Goal: Navigation & Orientation: Find specific page/section

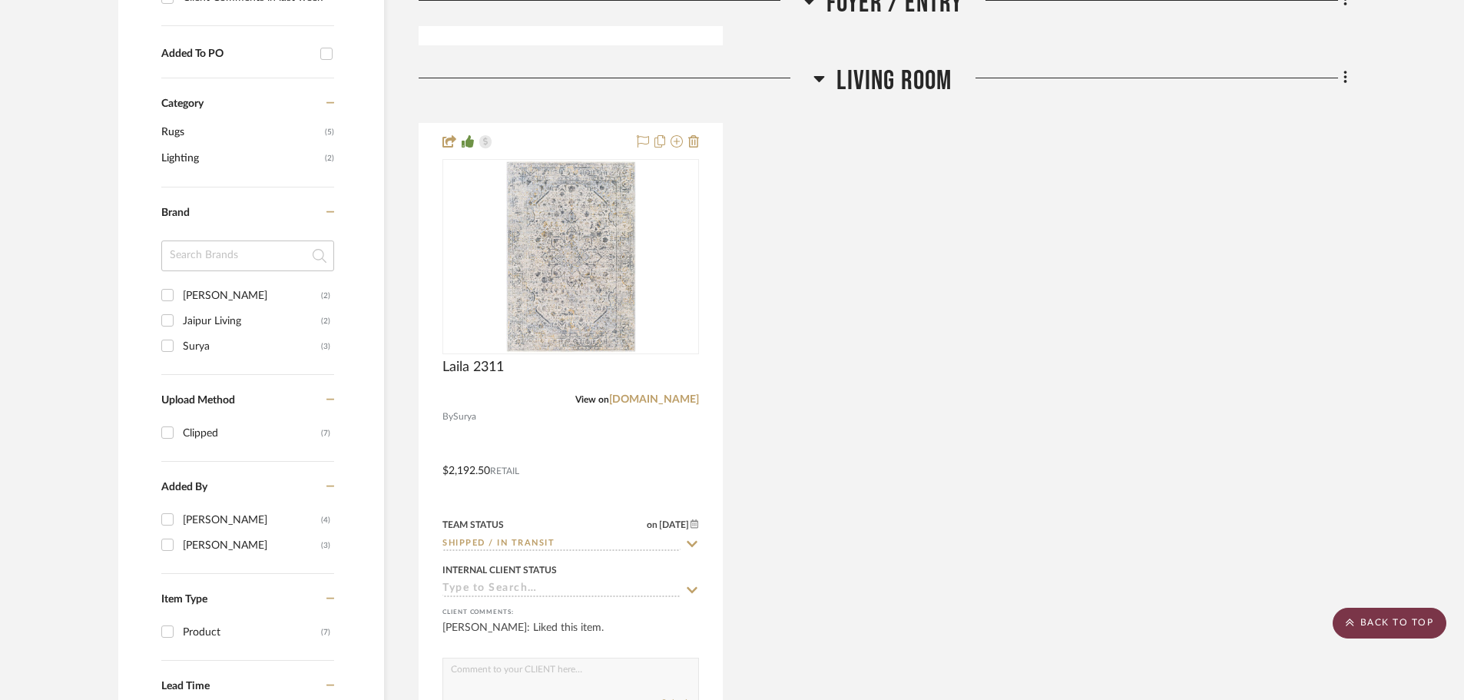
click at [1383, 618] on scroll-to-top-button "BACK TO TOP" at bounding box center [1390, 623] width 114 height 31
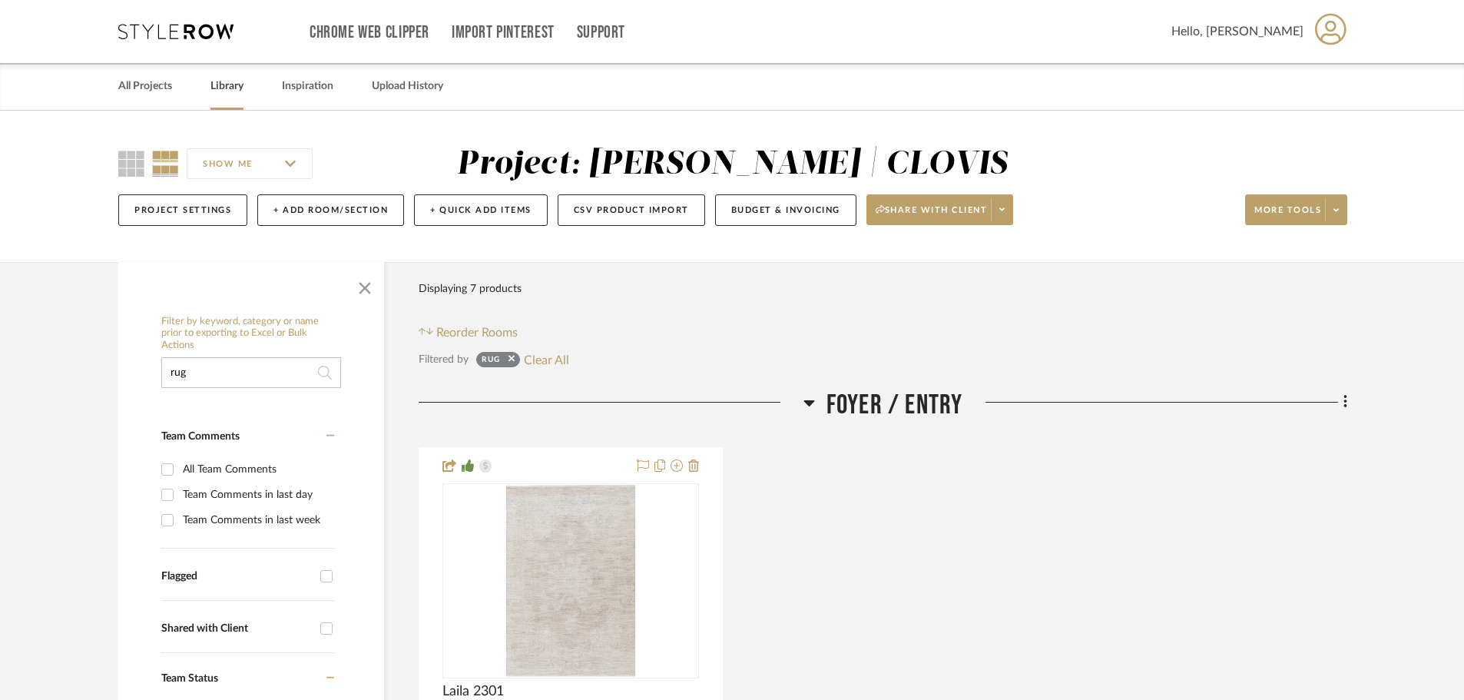
click at [234, 88] on link "Library" at bounding box center [226, 86] width 33 height 21
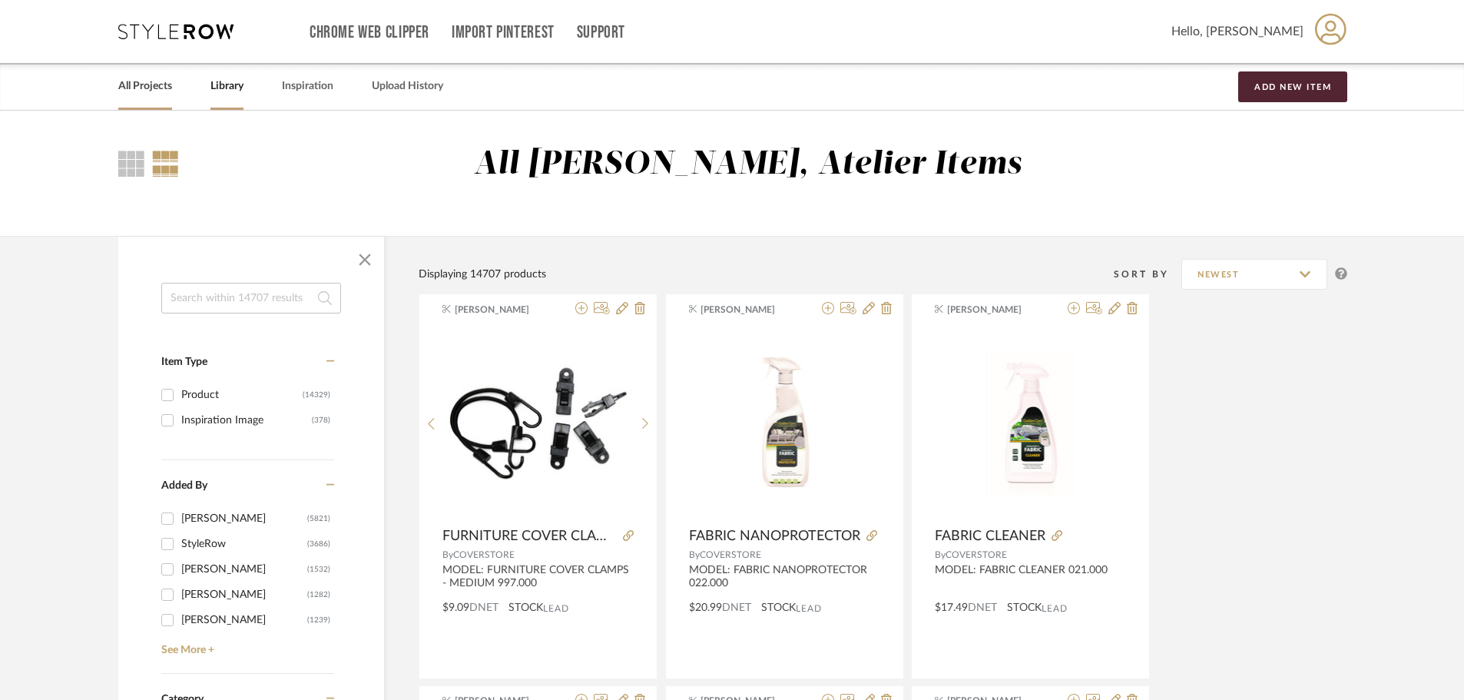
click at [133, 87] on link "All Projects" at bounding box center [145, 86] width 54 height 21
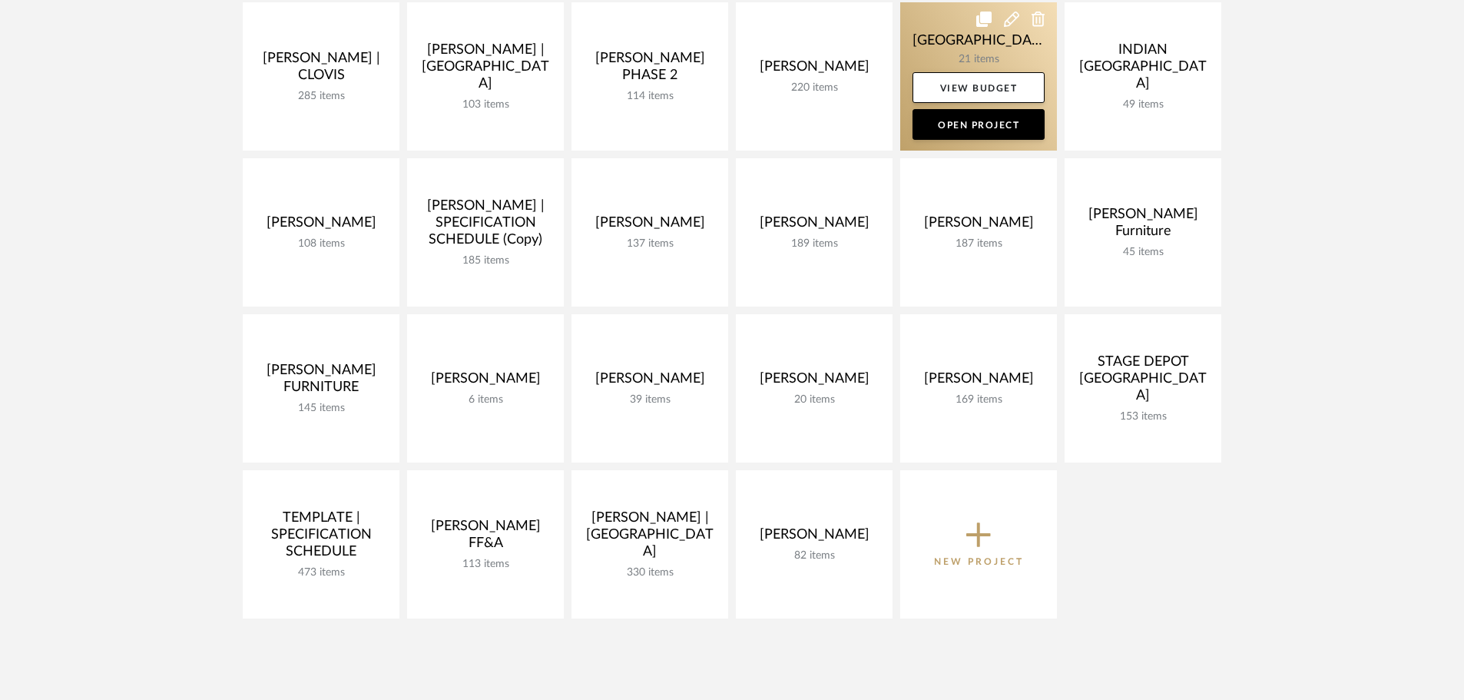
scroll to position [538, 0]
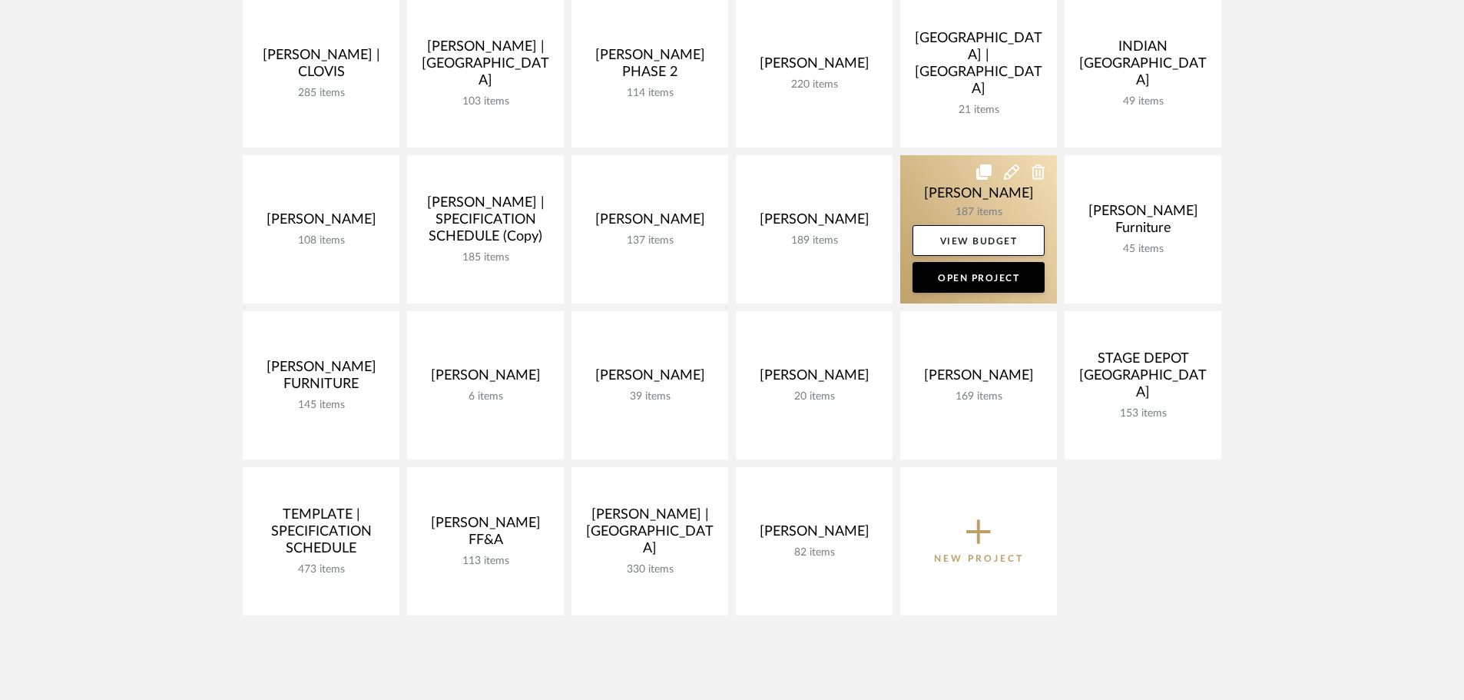
click at [982, 208] on link at bounding box center [978, 229] width 157 height 148
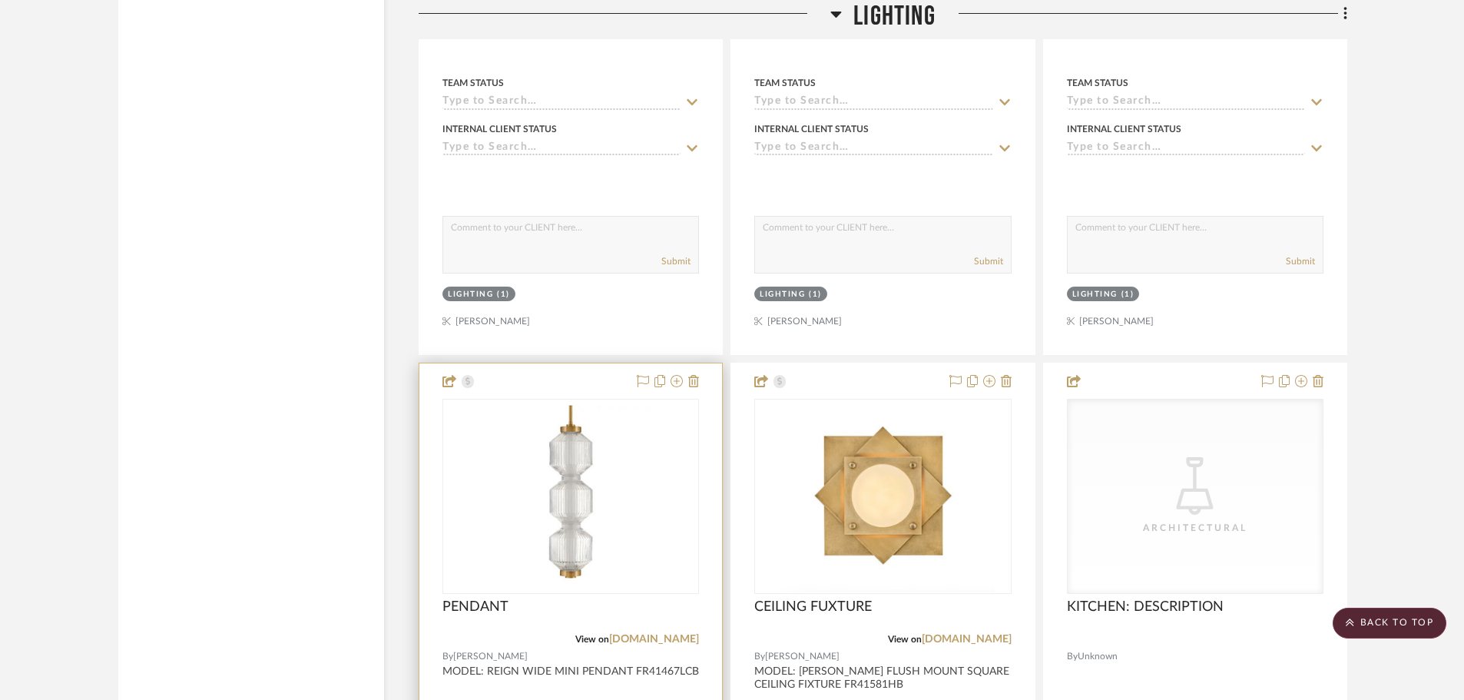
scroll to position [3687, 0]
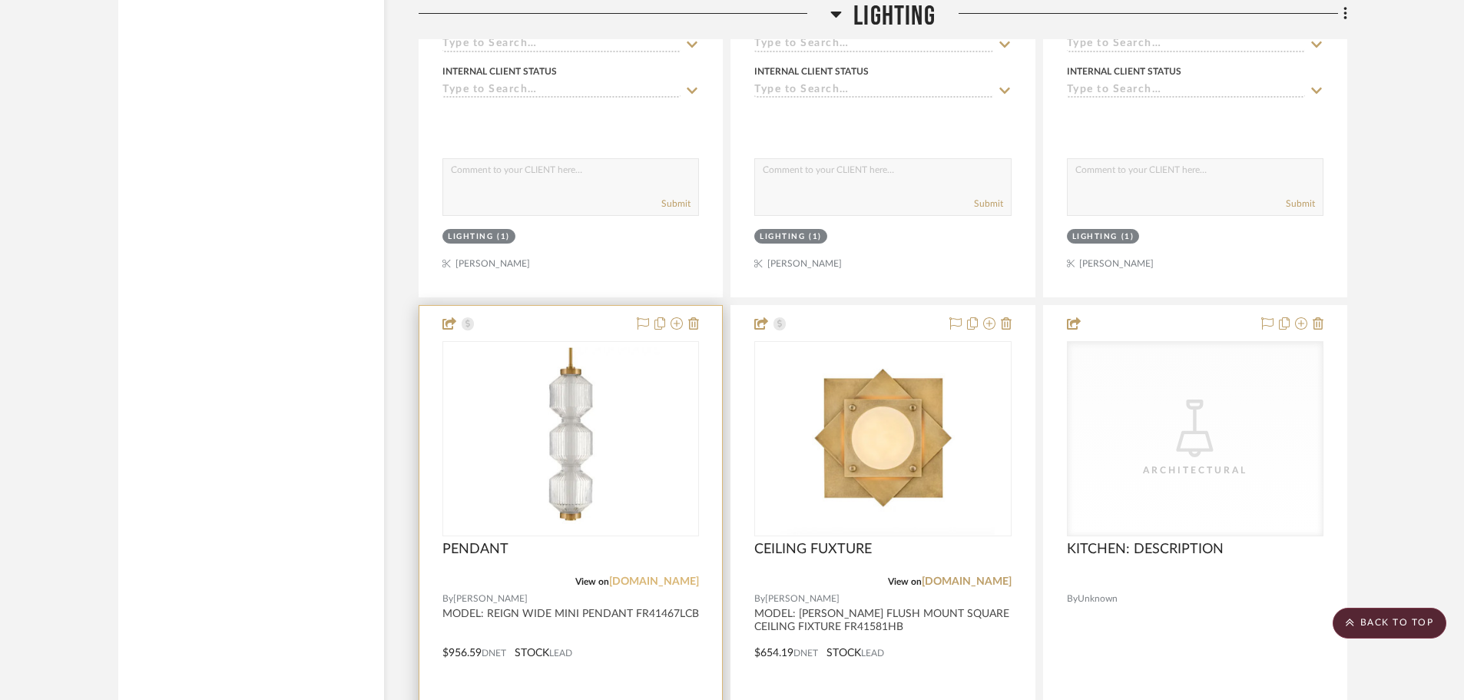
click at [661, 581] on link "[DOMAIN_NAME]" at bounding box center [654, 581] width 90 height 11
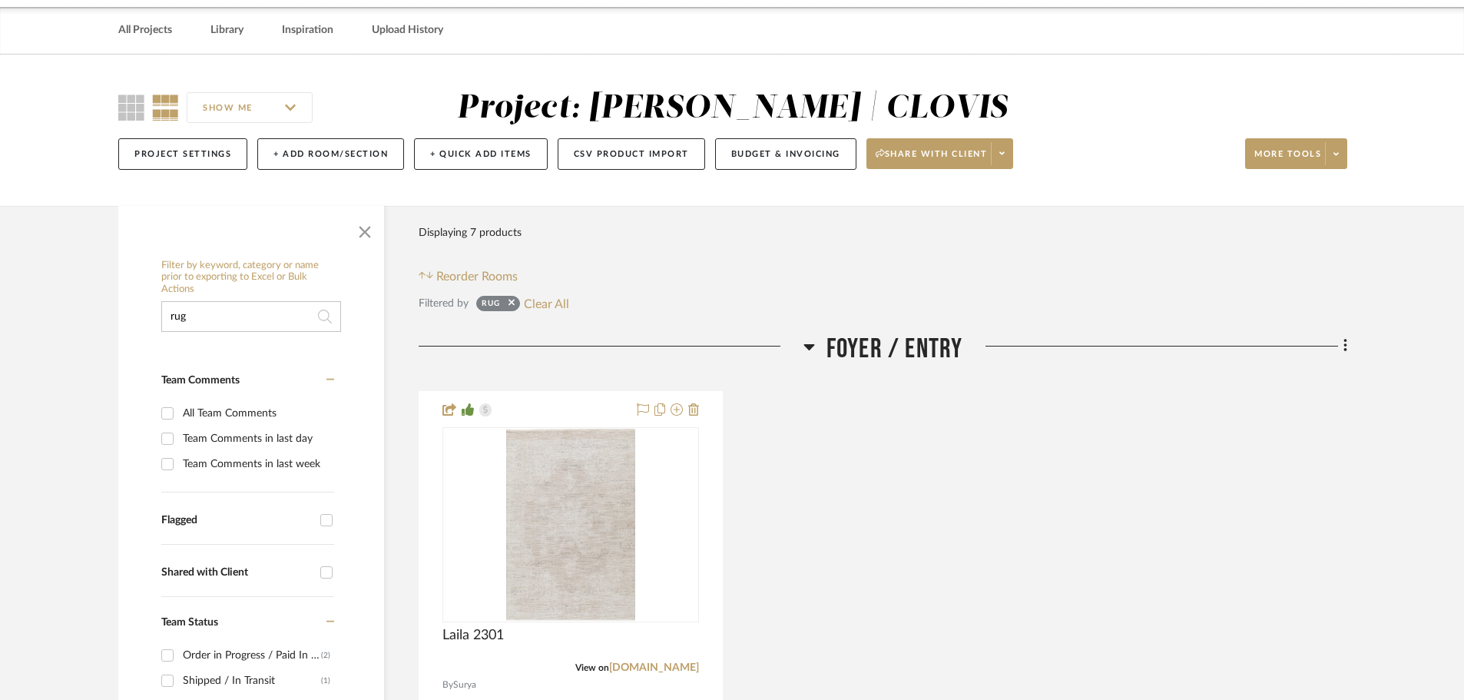
scroll to position [77, 0]
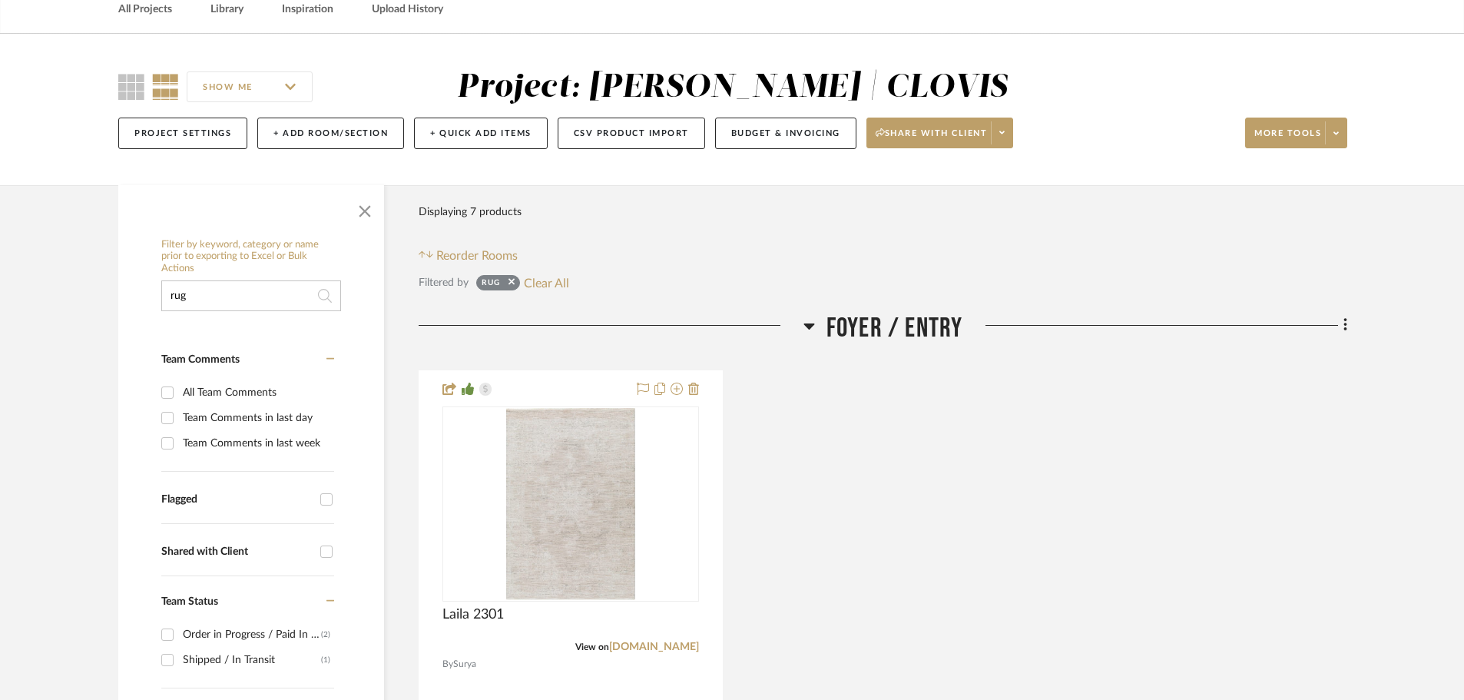
drag, startPoint x: 301, startPoint y: 297, endPoint x: 86, endPoint y: 305, distance: 215.2
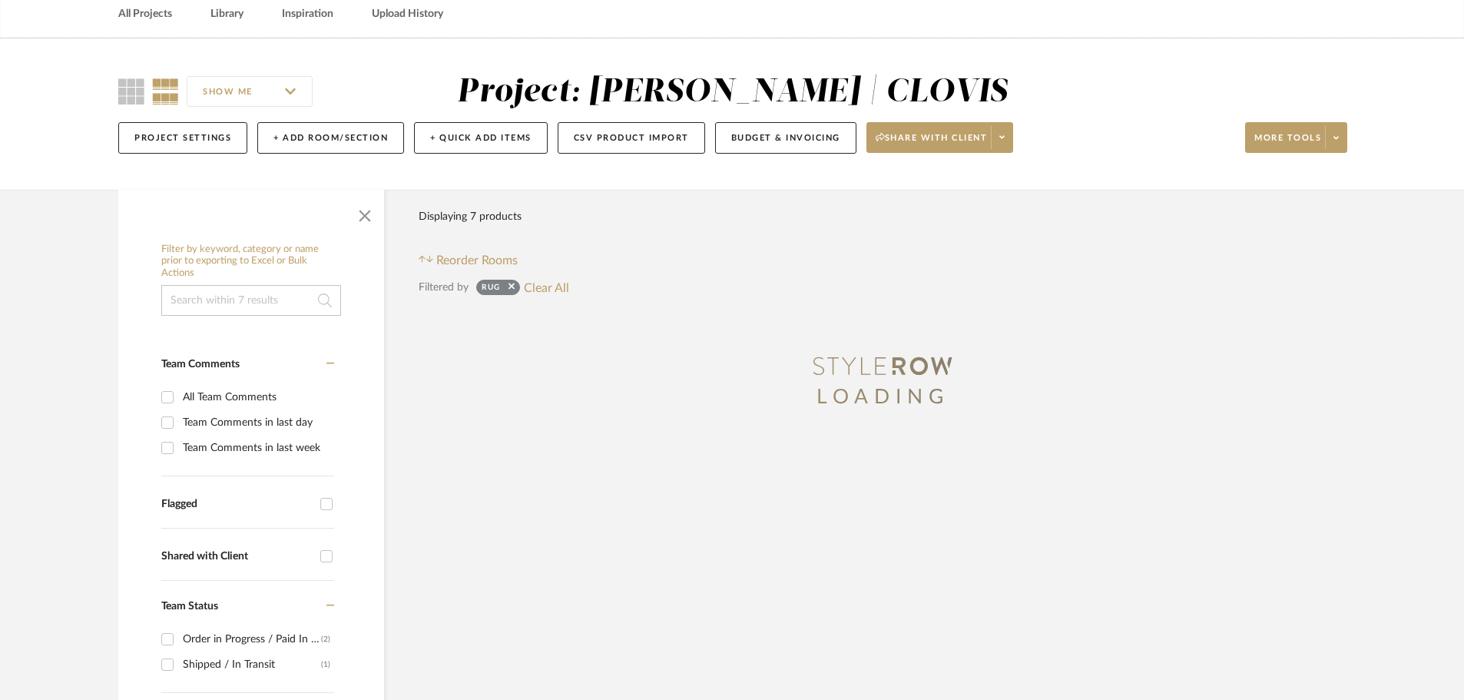
scroll to position [0, 0]
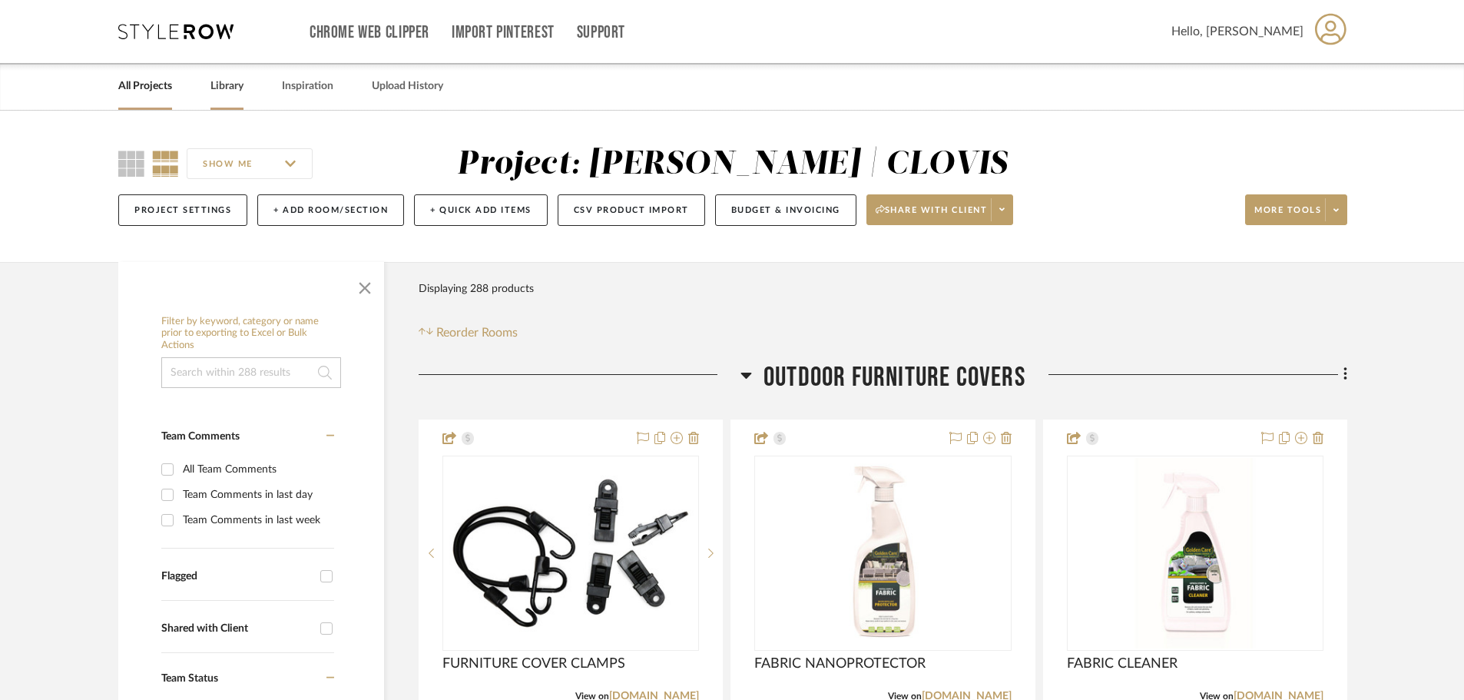
click at [230, 91] on link "Library" at bounding box center [226, 86] width 33 height 21
